Goal: Communication & Community: Answer question/provide support

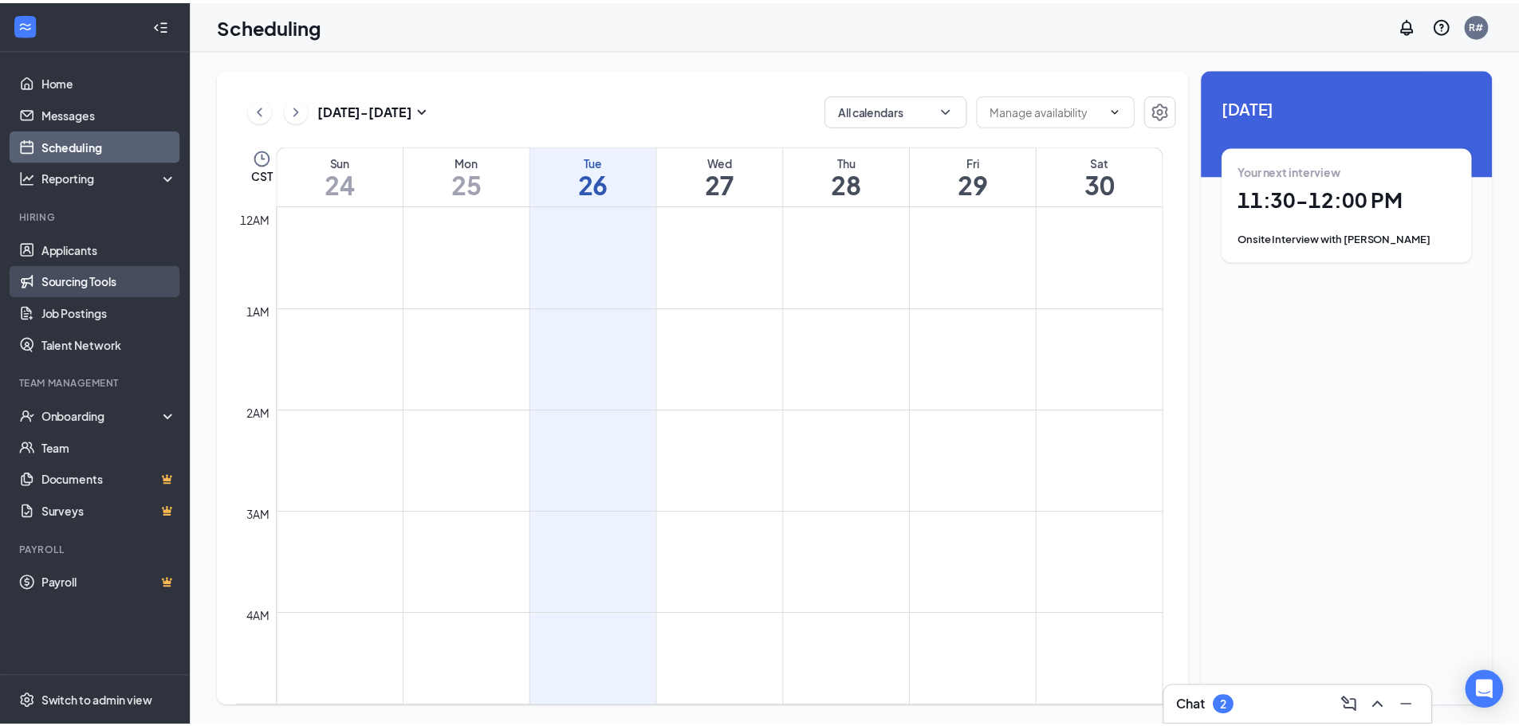
scroll to position [784, 0]
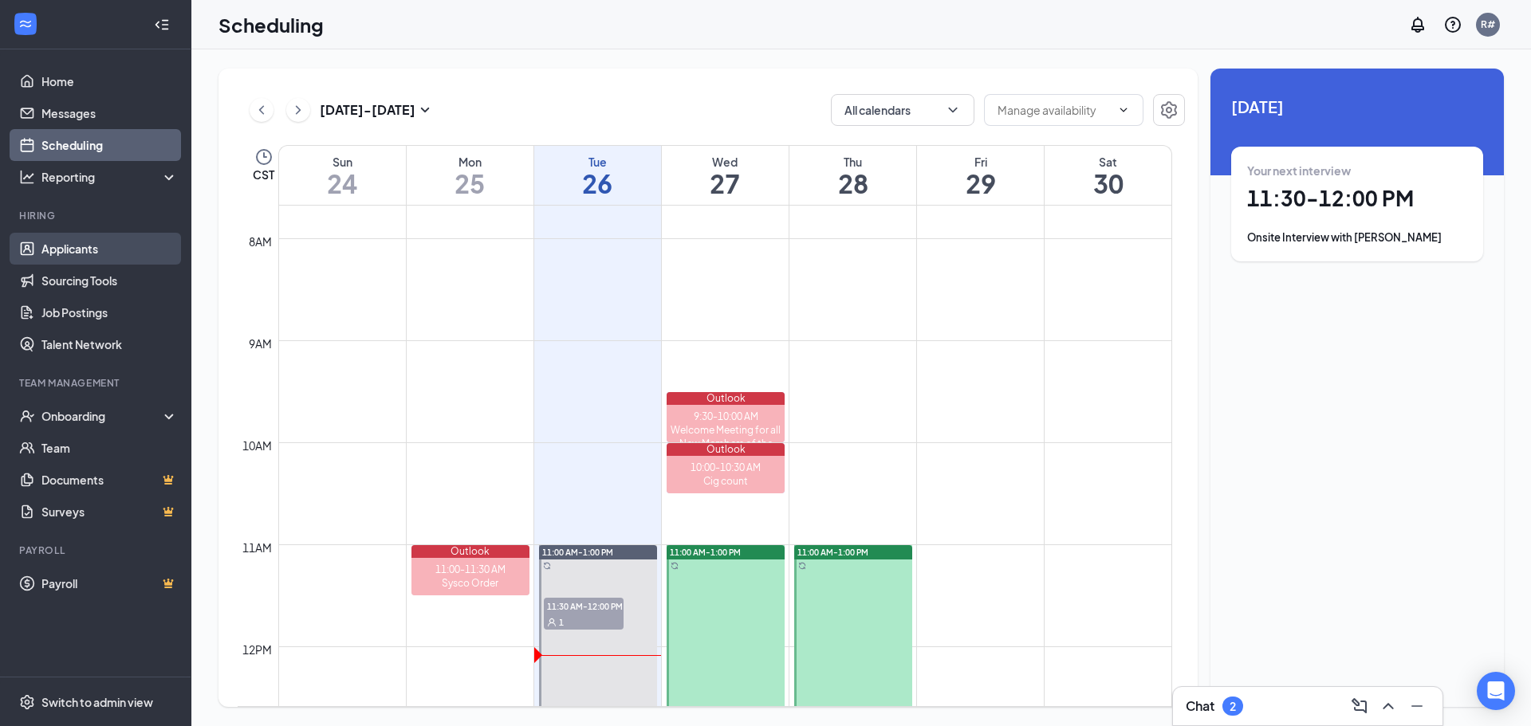
click at [68, 243] on link "Applicants" at bounding box center [109, 249] width 136 height 32
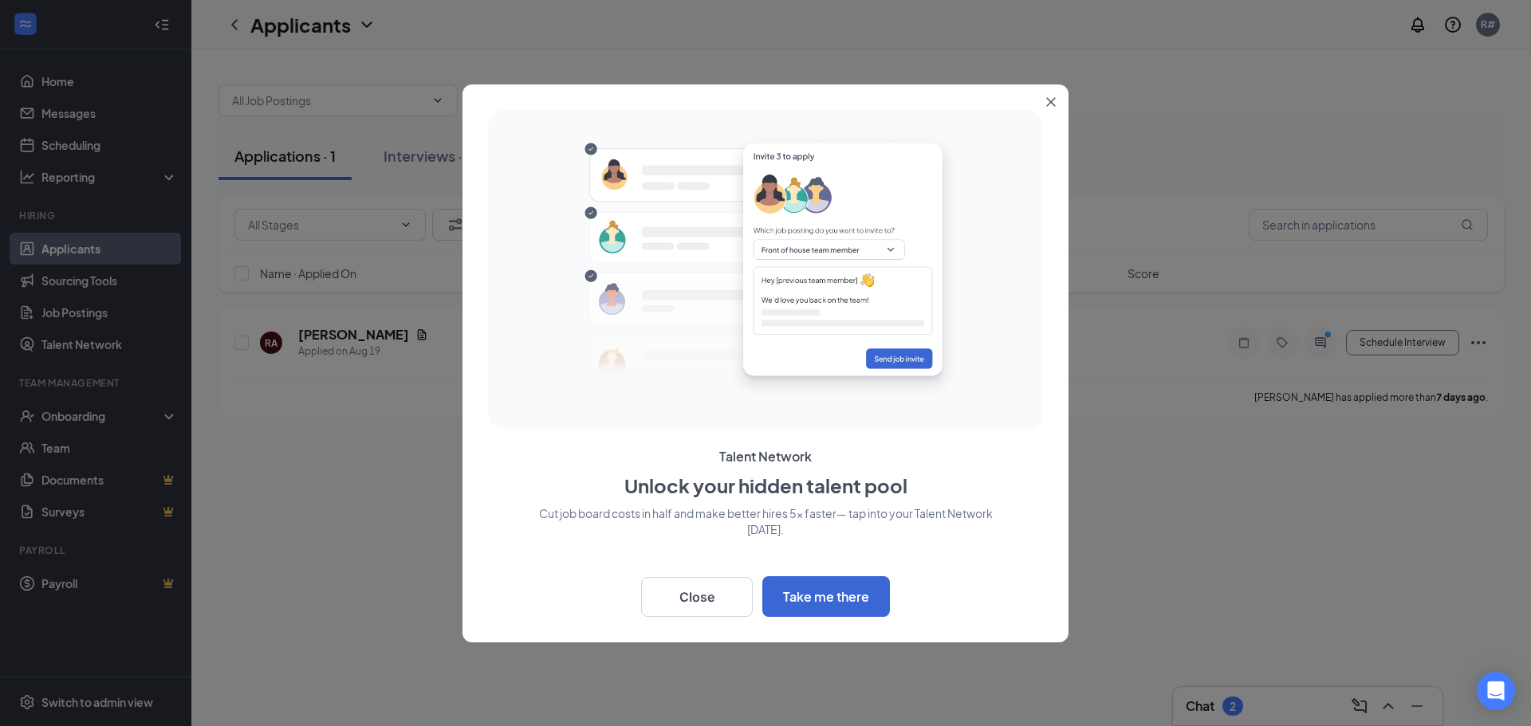
click at [1054, 102] on icon "Close" at bounding box center [1051, 102] width 10 height 10
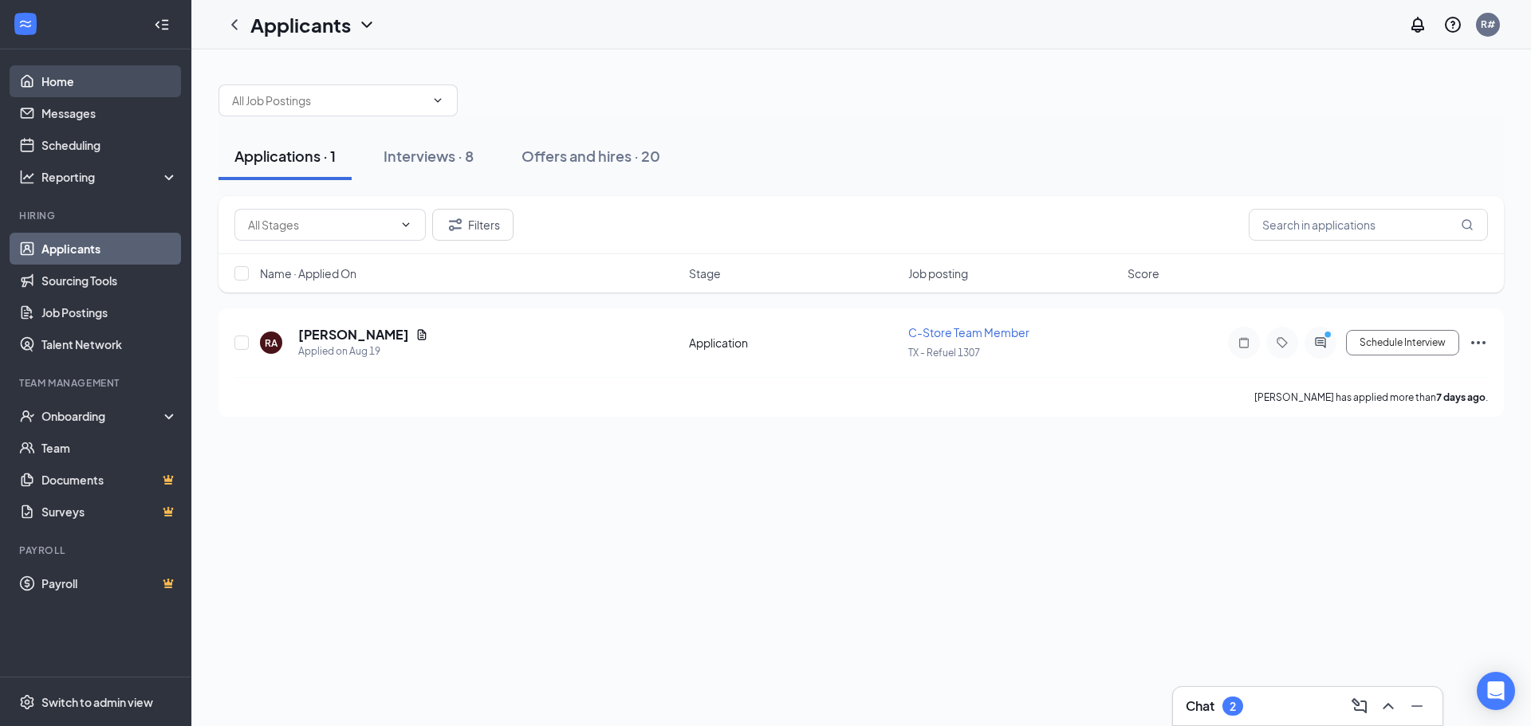
click at [50, 77] on link "Home" at bounding box center [109, 81] width 136 height 32
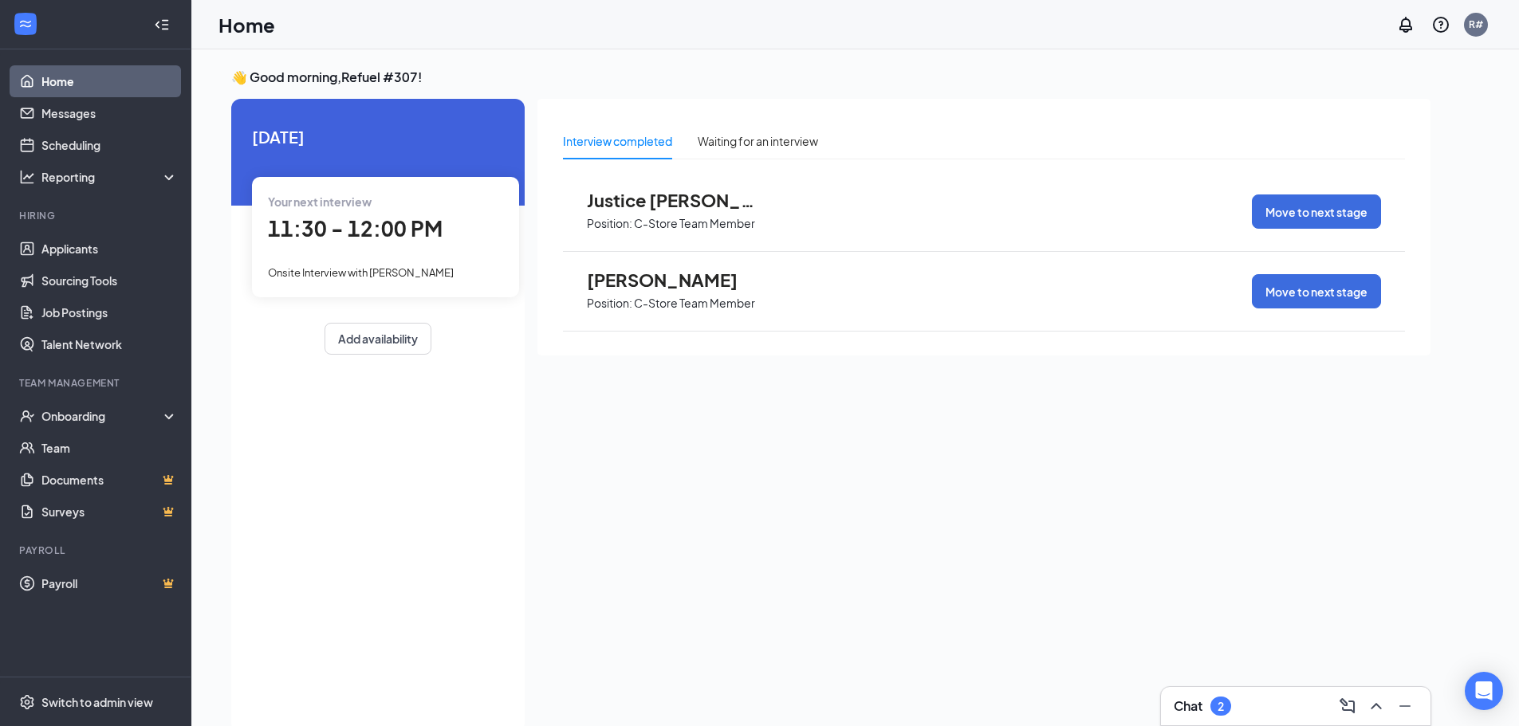
click at [353, 227] on span "11:30 - 12:00 PM" at bounding box center [355, 228] width 175 height 26
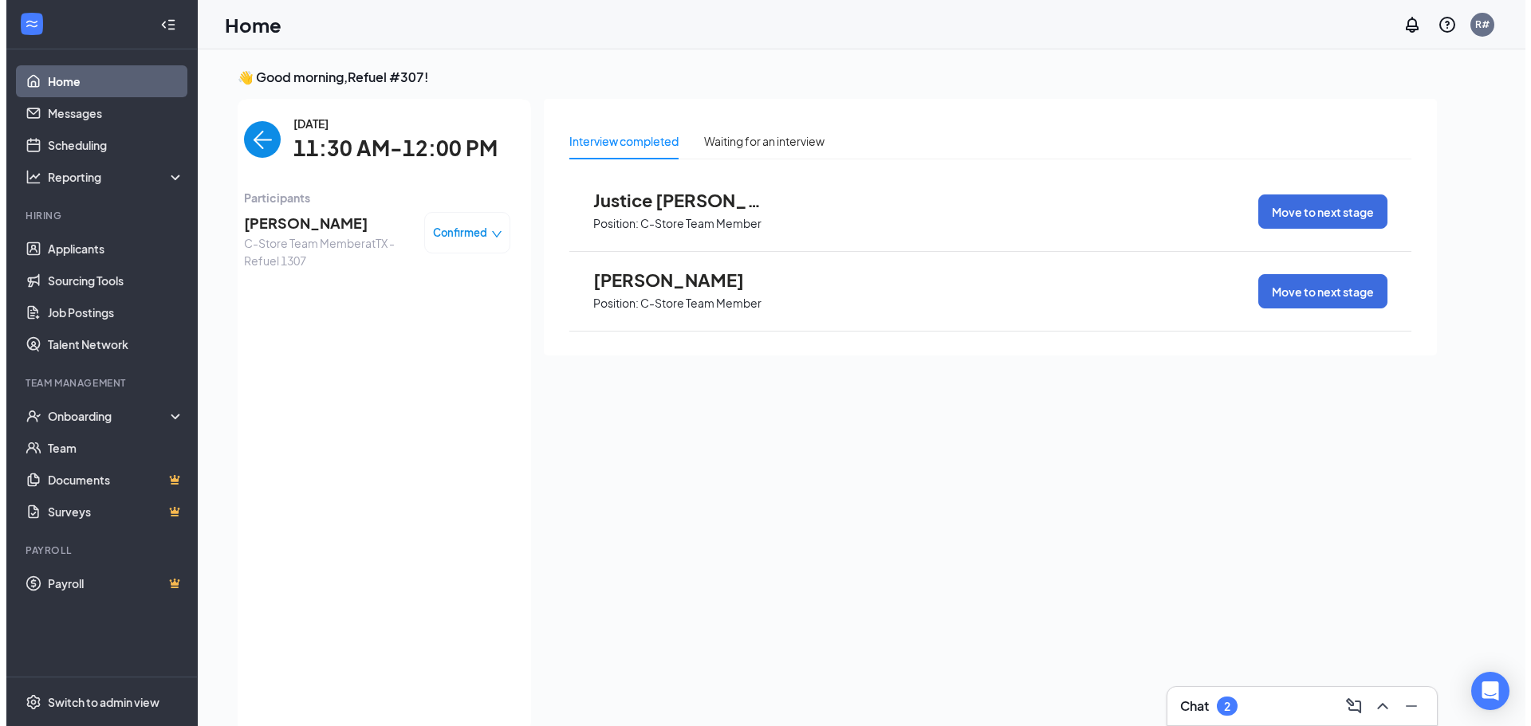
scroll to position [6, 0]
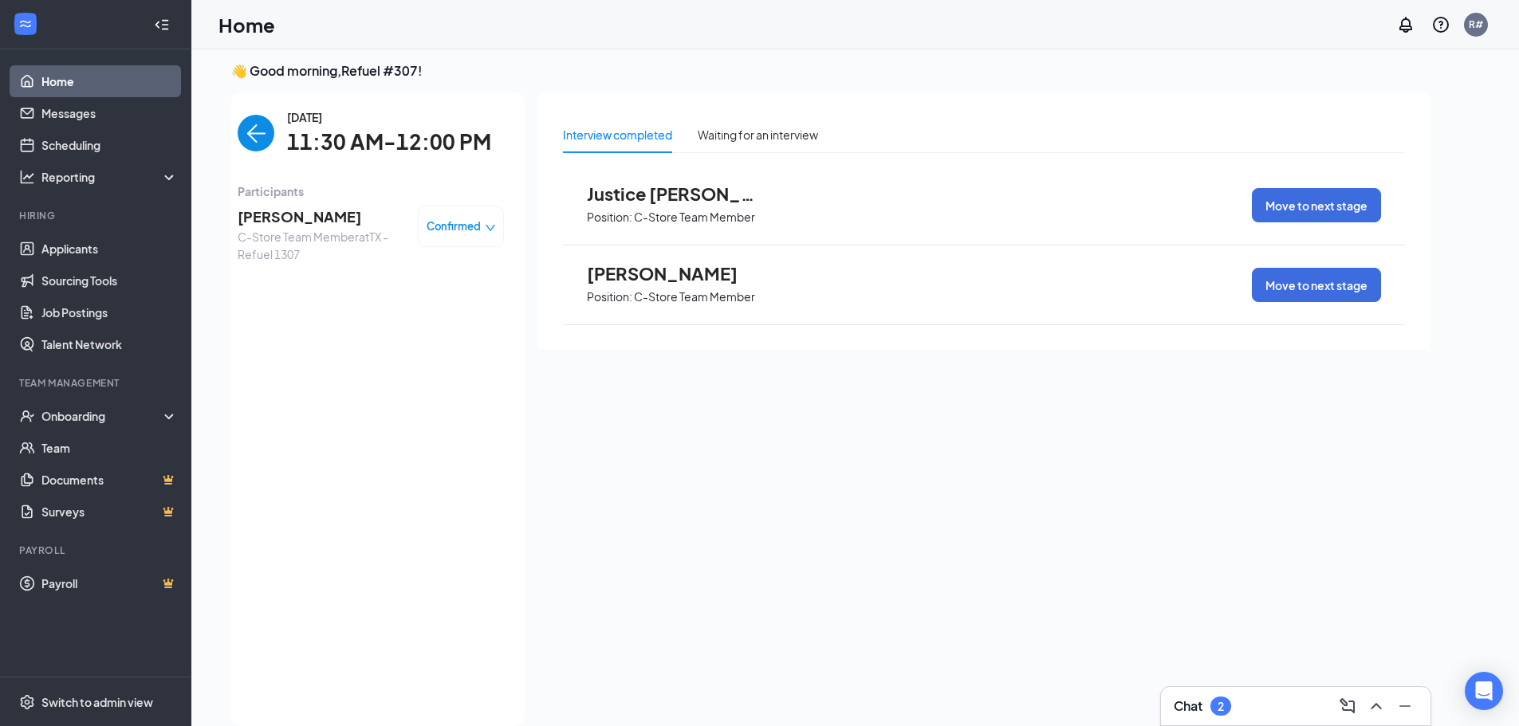
click at [670, 271] on span "[PERSON_NAME]" at bounding box center [674, 273] width 175 height 21
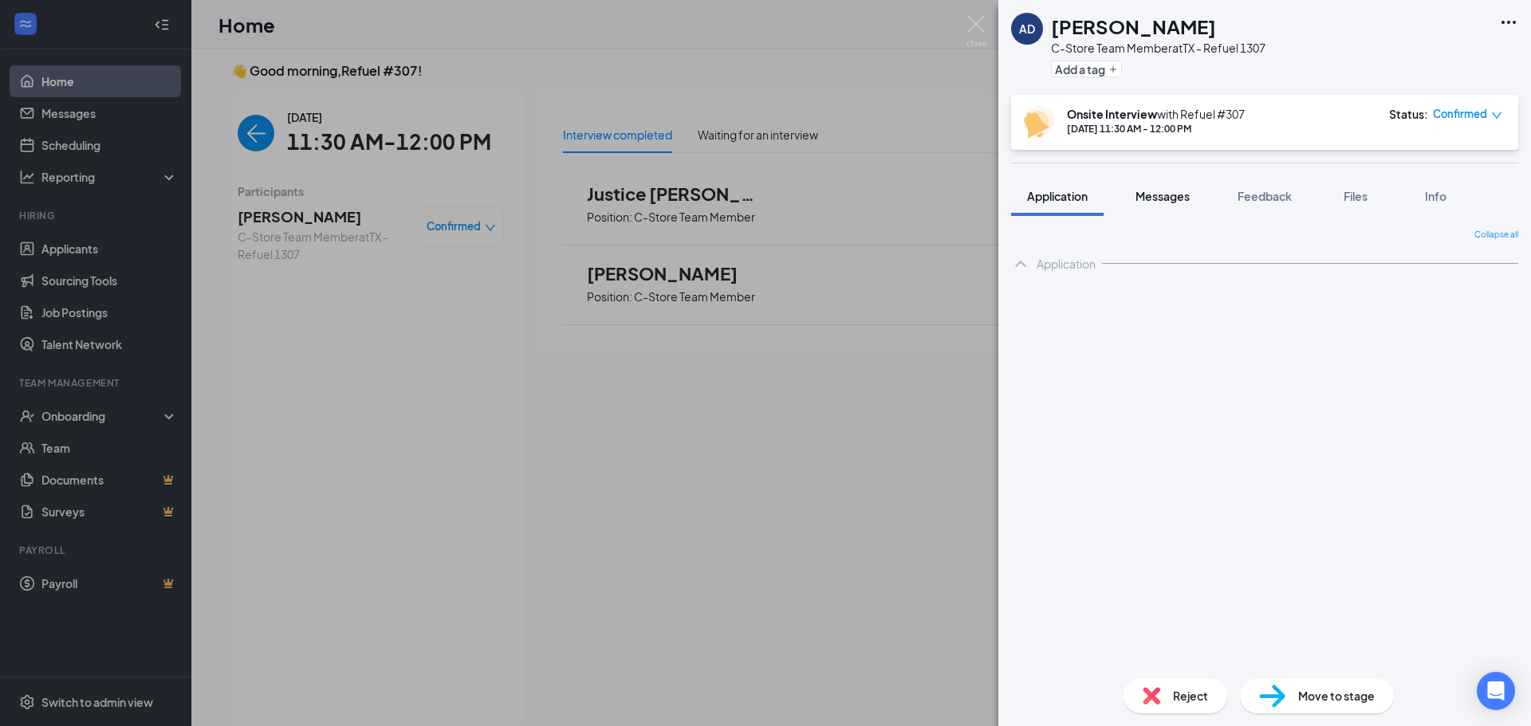
click at [1166, 196] on span "Messages" at bounding box center [1162, 196] width 54 height 14
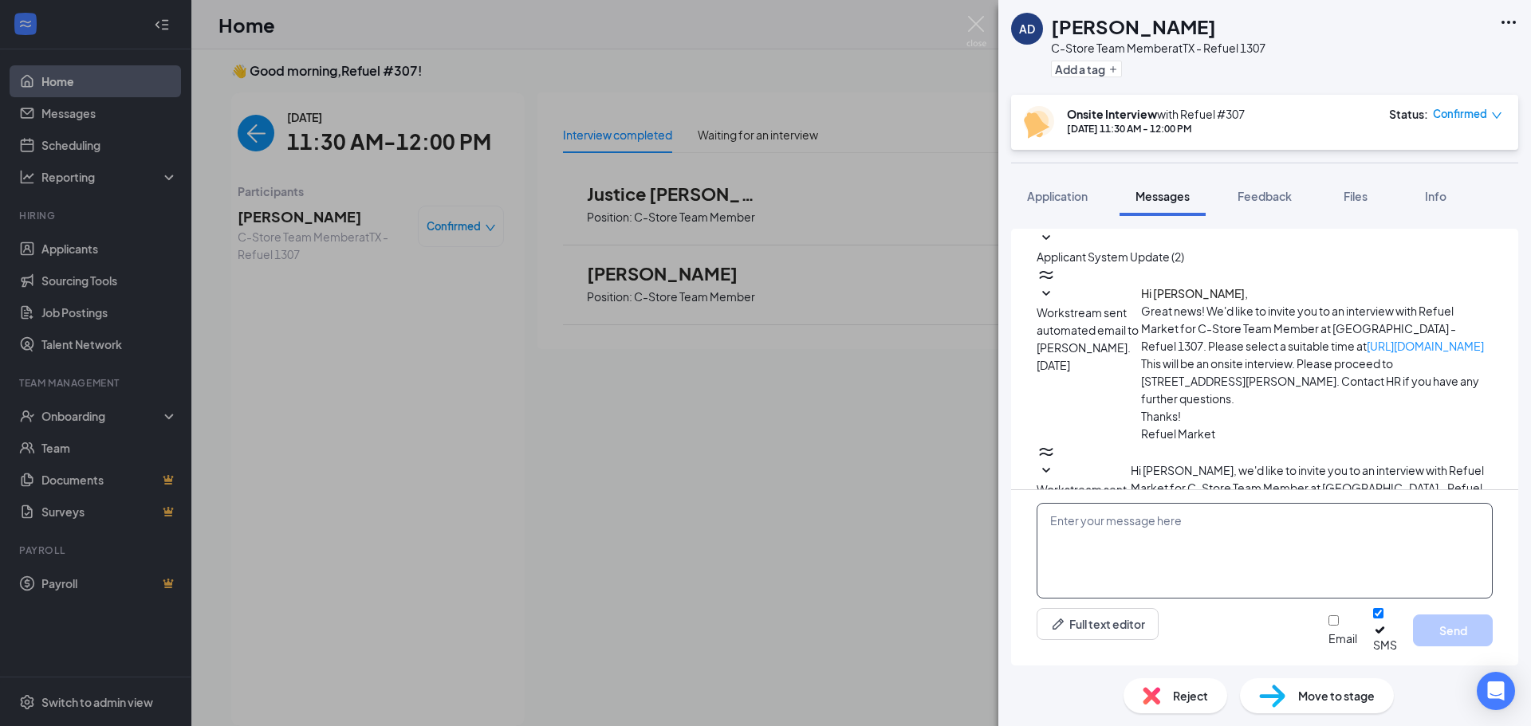
click at [1075, 541] on textarea at bounding box center [1265, 551] width 456 height 96
click at [1120, 542] on textarea at bounding box center [1265, 551] width 456 height 96
click at [1248, 561] on textarea "This [PERSON_NAME] manager at refuel/shell" at bounding box center [1265, 551] width 456 height 96
type textarea "This [PERSON_NAME] manager at refuel/shell"
click at [1456, 634] on button "Send" at bounding box center [1453, 631] width 80 height 32
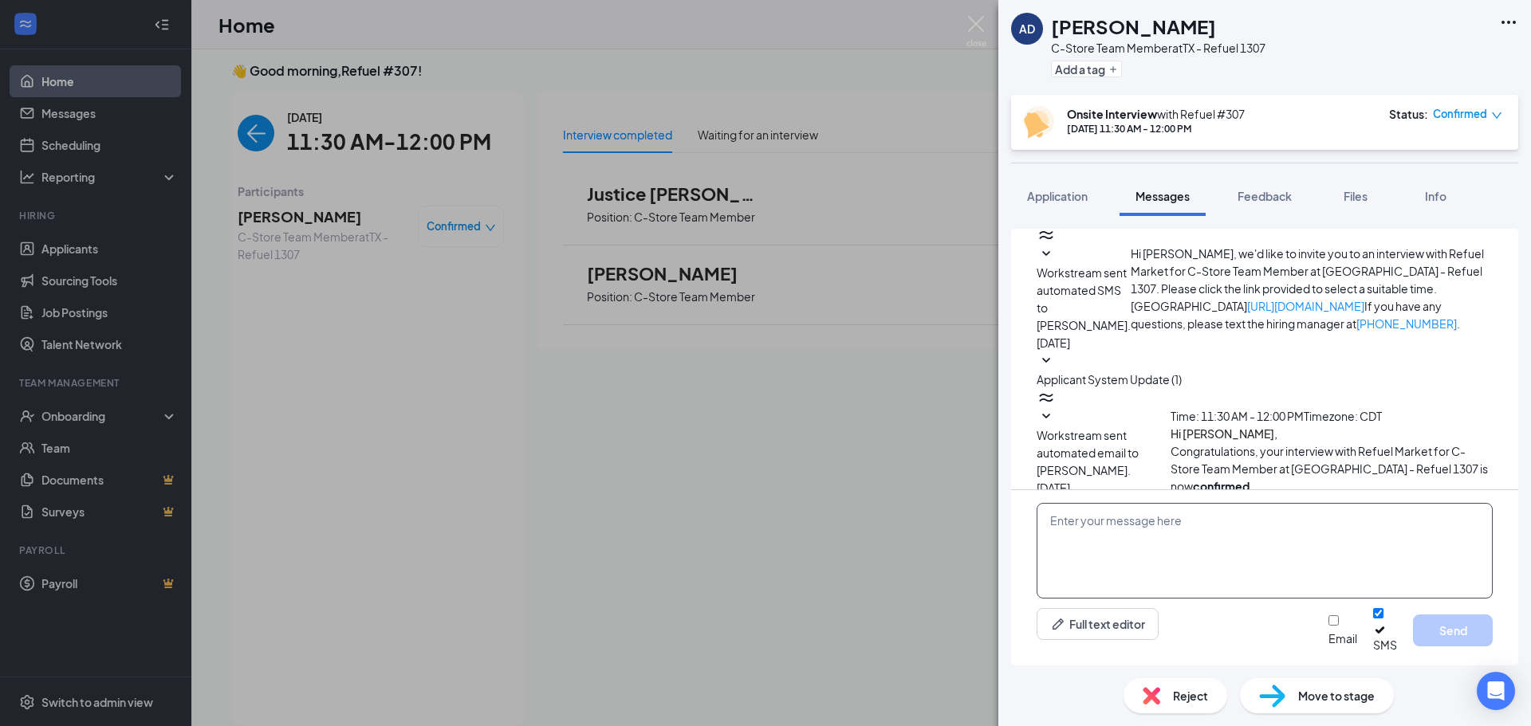
scroll to position [221, 0]
click at [1043, 403] on div "Applicant System Update (2) Workstream sent automated email to [PERSON_NAME]. […" at bounding box center [1265, 463] width 456 height 911
